Goal: Find specific page/section: Find specific page/section

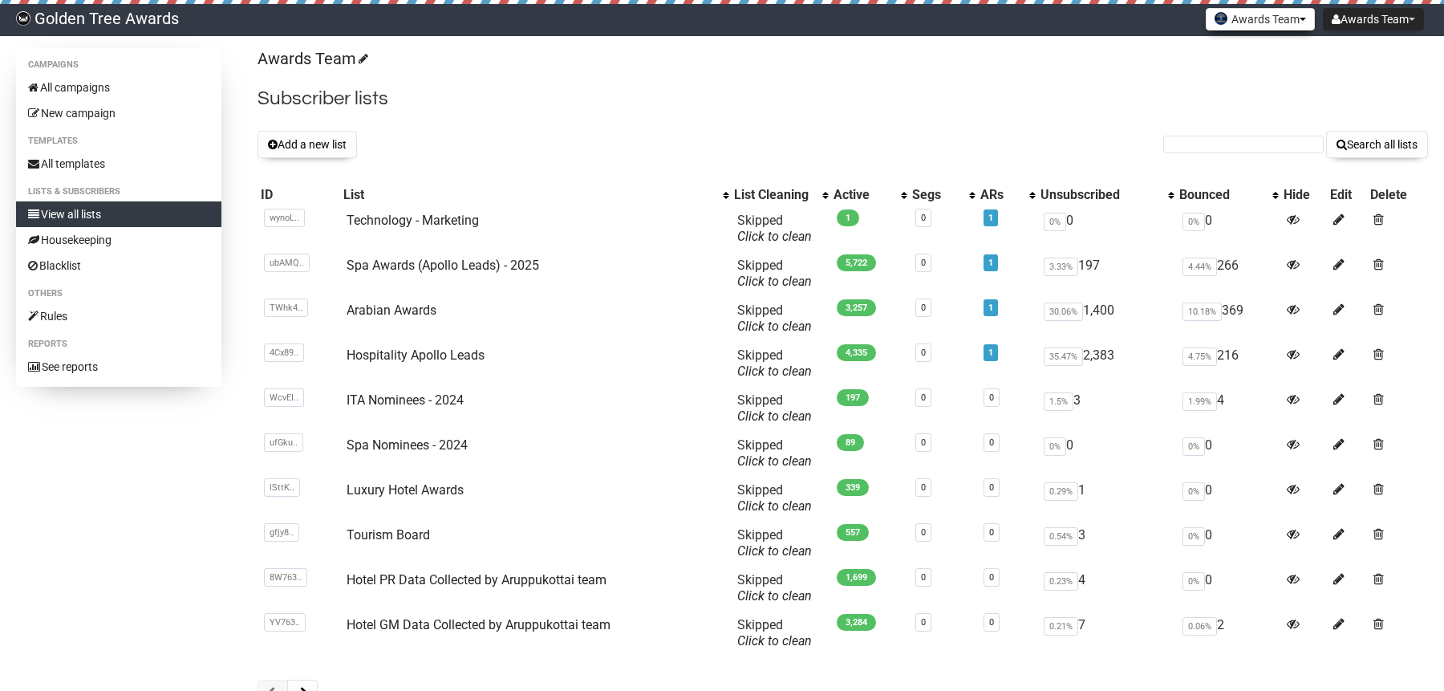
click at [1270, 18] on button "Awards Team" at bounding box center [1259, 19] width 109 height 22
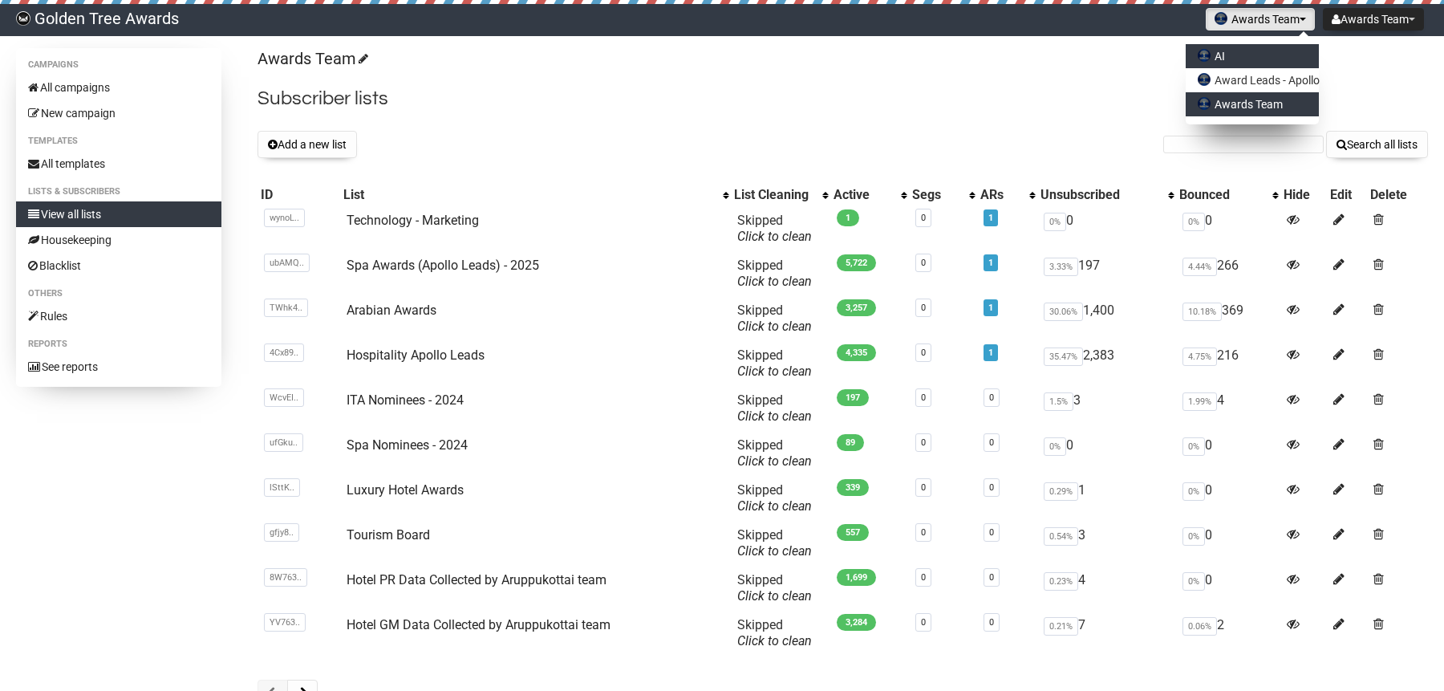
click at [1218, 50] on link "AI" at bounding box center [1251, 56] width 133 height 24
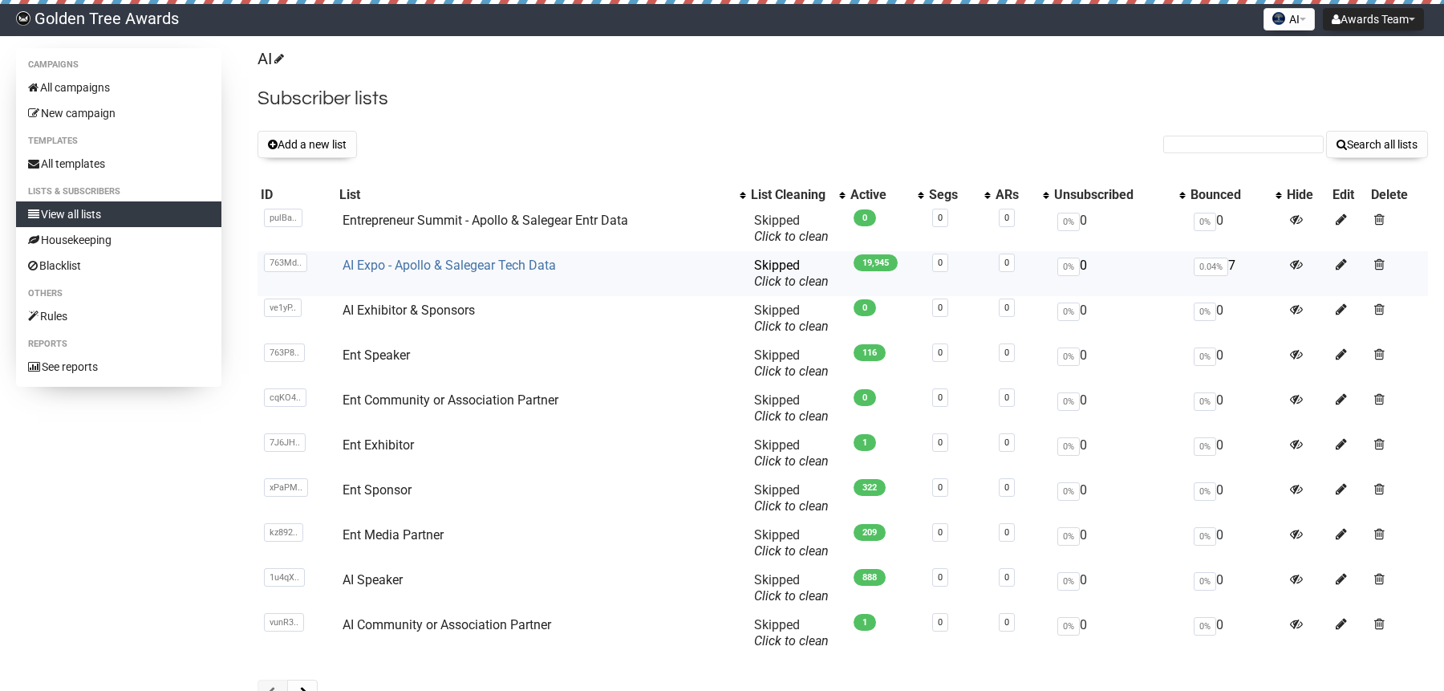
click at [453, 266] on link "AI Expo - Apollo & Salegear Tech Data" at bounding box center [448, 264] width 213 height 15
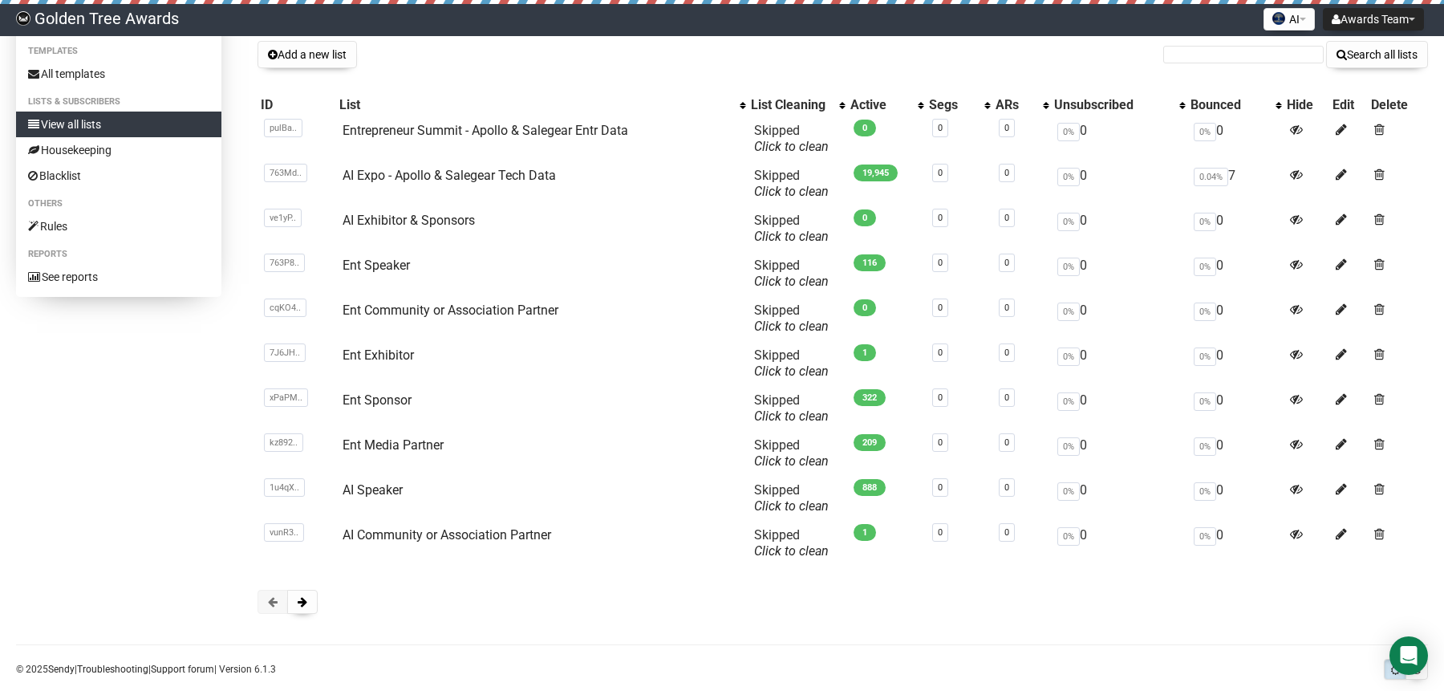
scroll to position [116, 0]
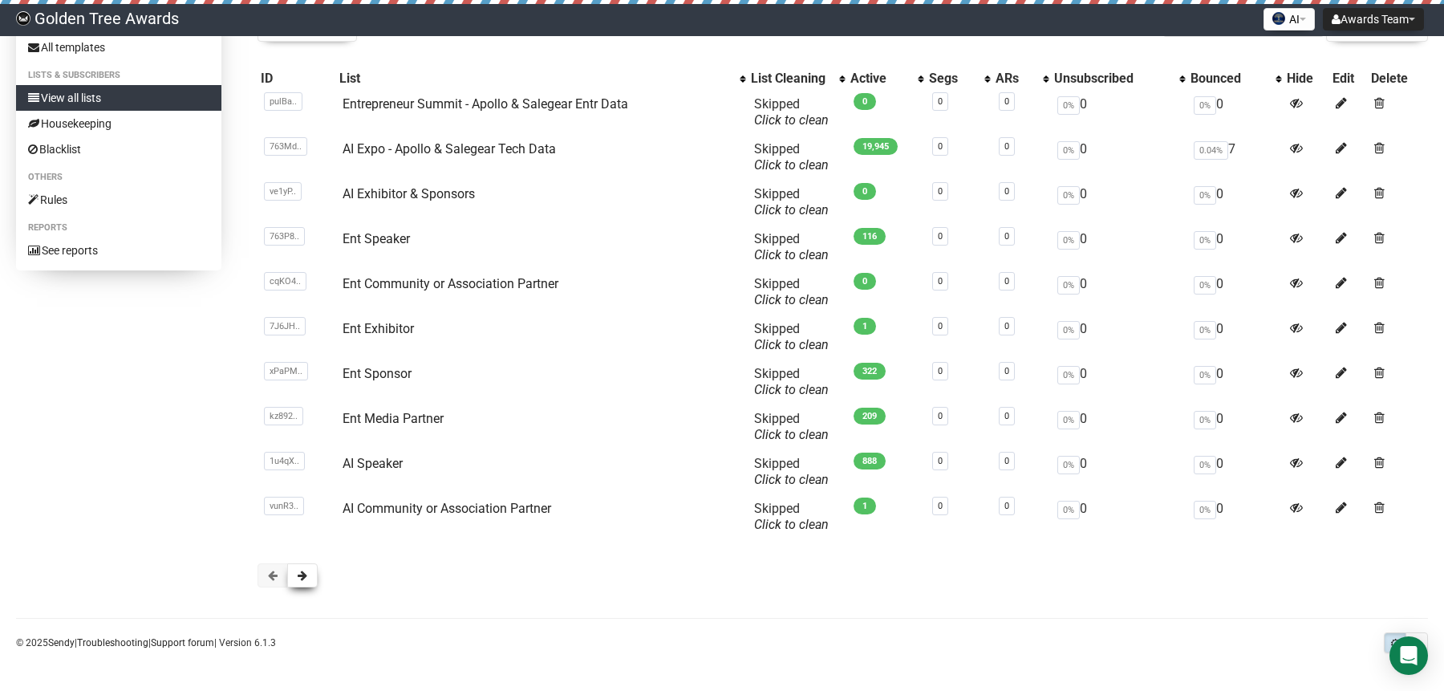
click at [314, 581] on button at bounding box center [302, 575] width 30 height 24
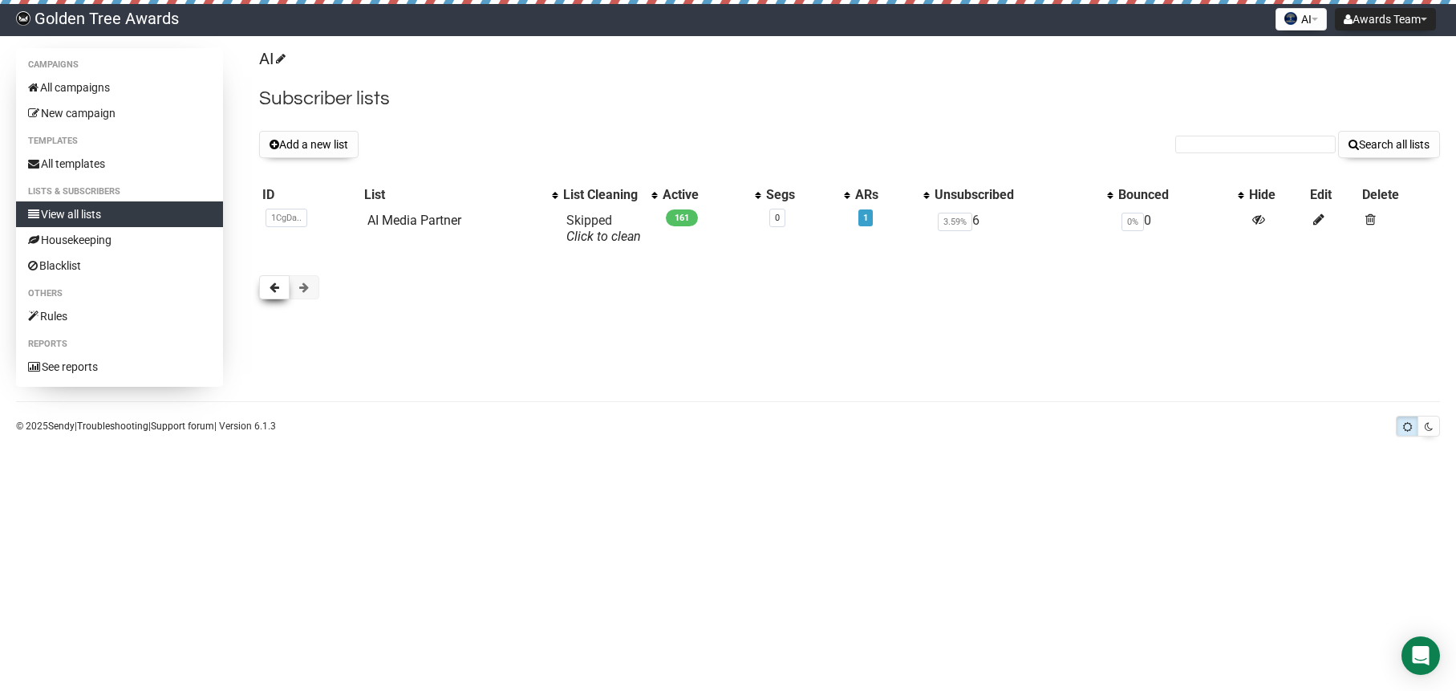
click at [268, 290] on button at bounding box center [274, 287] width 30 height 24
